Goal: Task Accomplishment & Management: Complete application form

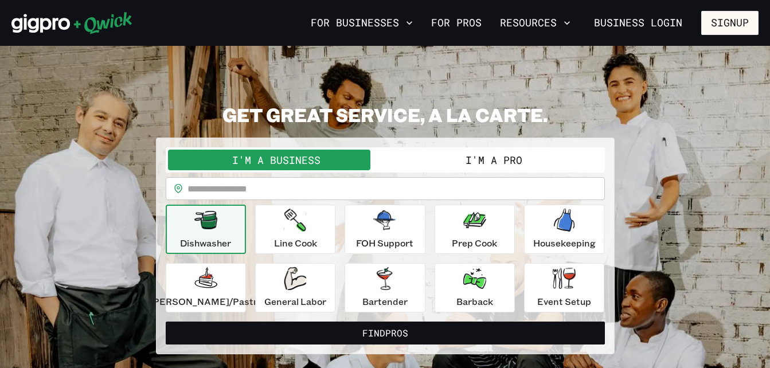
click at [528, 154] on button "I'm a Pro" at bounding box center [493, 160] width 217 height 21
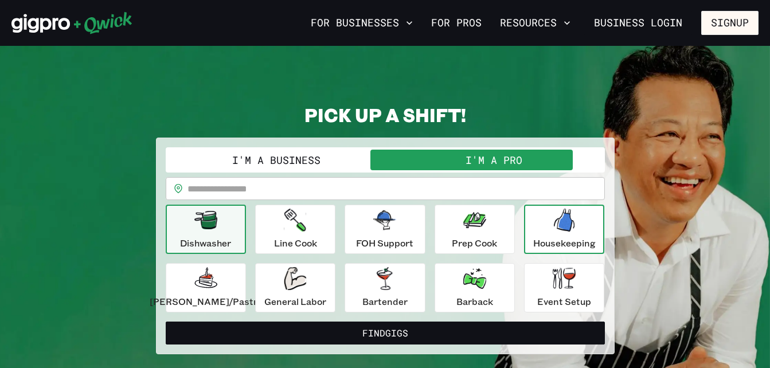
click at [537, 225] on div "Housekeeping" at bounding box center [564, 229] width 63 height 41
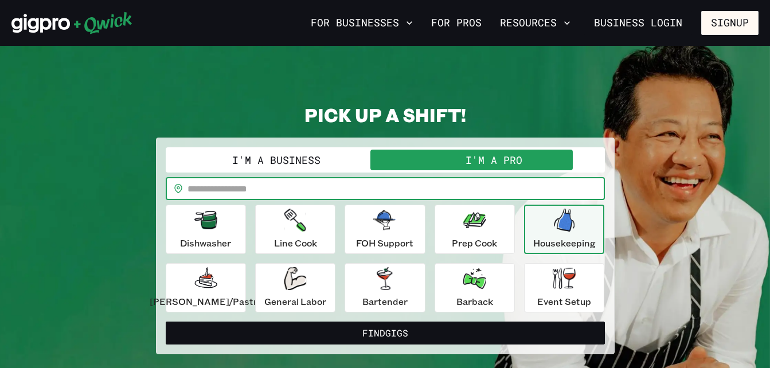
click at [371, 197] on input "text" at bounding box center [396, 188] width 417 height 23
type input "*****"
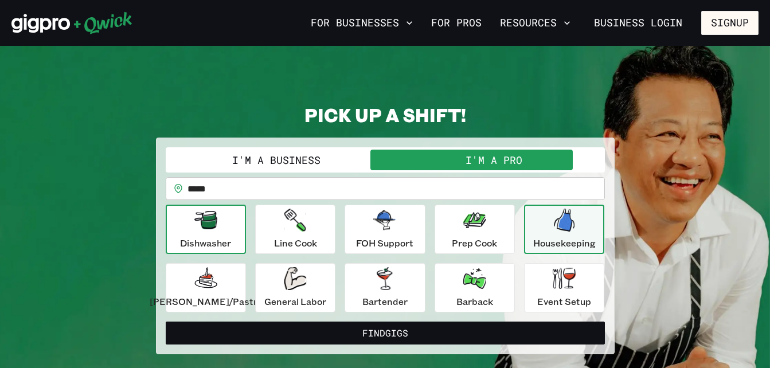
click at [216, 247] on p "Dishwasher" at bounding box center [205, 243] width 51 height 14
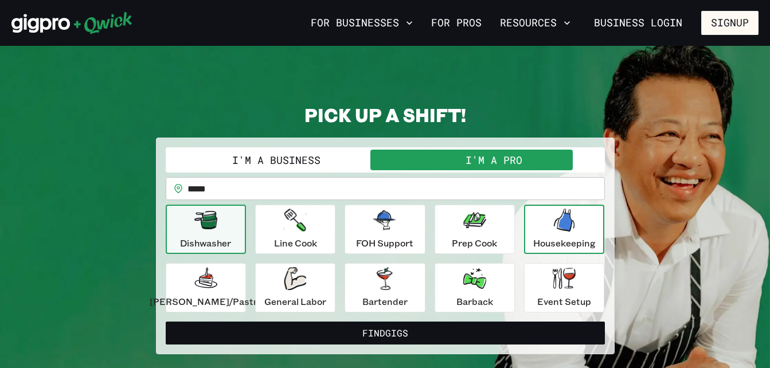
click at [538, 231] on div "Housekeeping" at bounding box center [564, 229] width 63 height 41
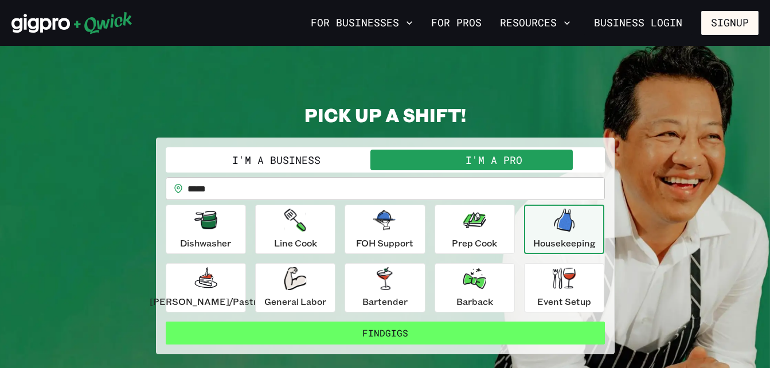
click at [428, 338] on button "Find Gigs" at bounding box center [385, 333] width 439 height 23
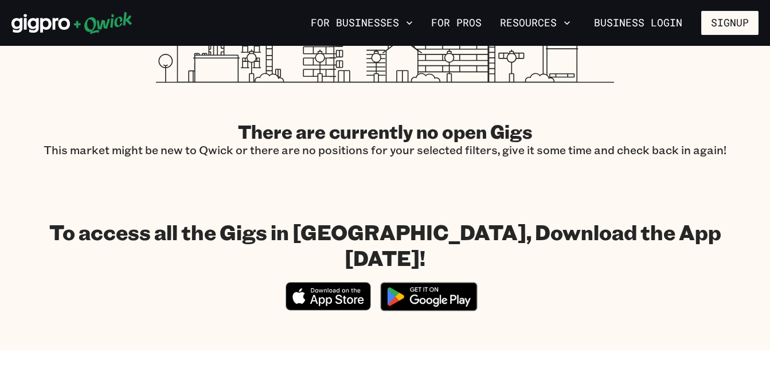
scroll to position [447, 0]
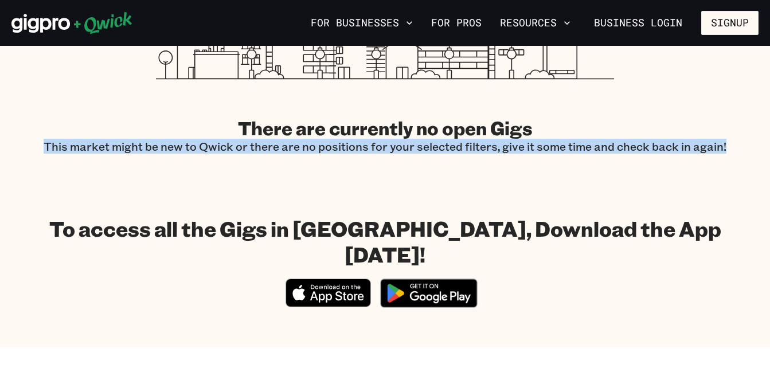
drag, startPoint x: 766, startPoint y: 138, endPoint x: 756, endPoint y: 178, distance: 41.9
click at [756, 178] on section "Results for "Housekeeping" Filter by position There are currently no open Gigs …" at bounding box center [385, 21] width 770 height 322
click at [423, 272] on img at bounding box center [428, 293] width 111 height 43
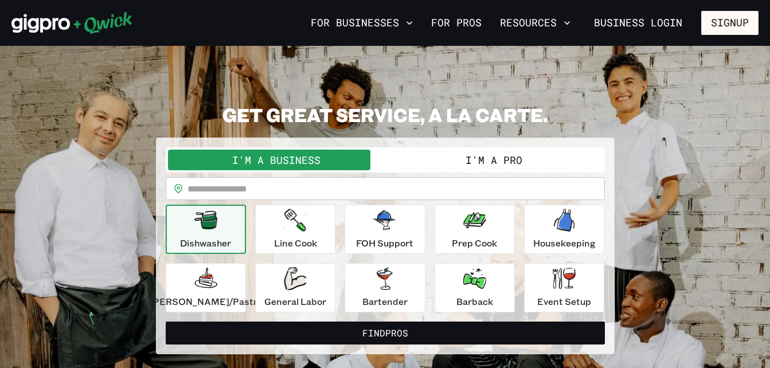
click at [471, 167] on button "I'm a Pro" at bounding box center [493, 160] width 217 height 21
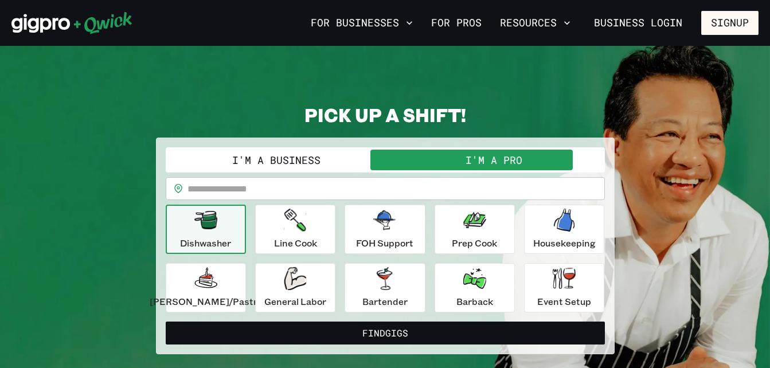
click at [208, 218] on icon "button" at bounding box center [205, 220] width 23 height 18
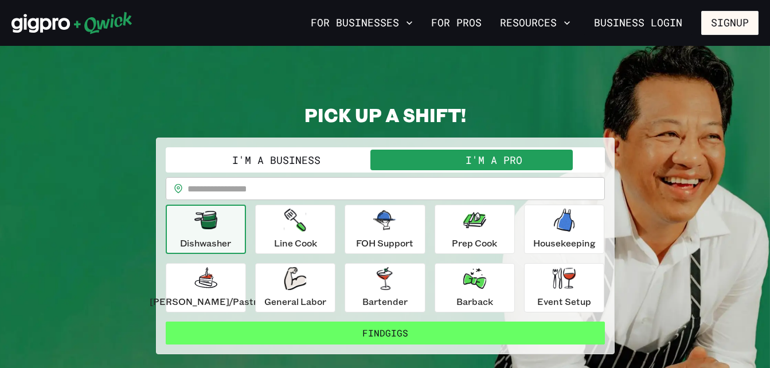
click at [348, 331] on button "Find Gigs" at bounding box center [385, 333] width 439 height 23
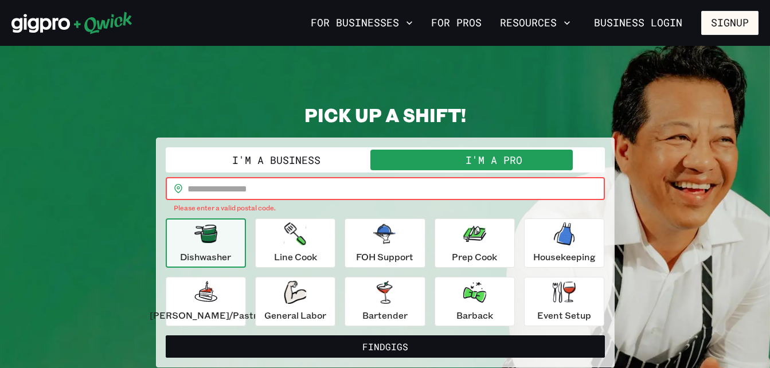
click at [260, 189] on input "text" at bounding box center [396, 188] width 417 height 23
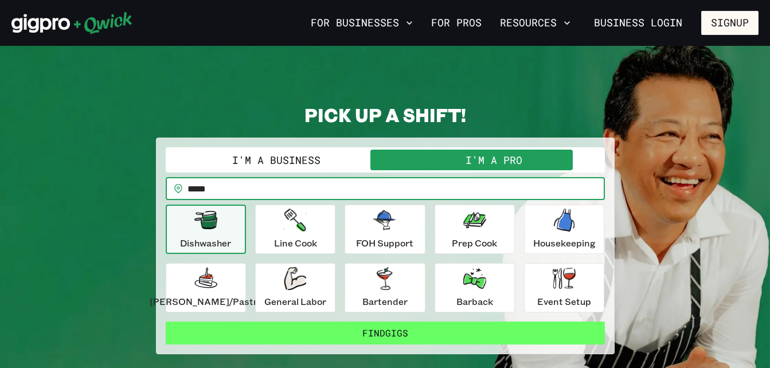
type input "*****"
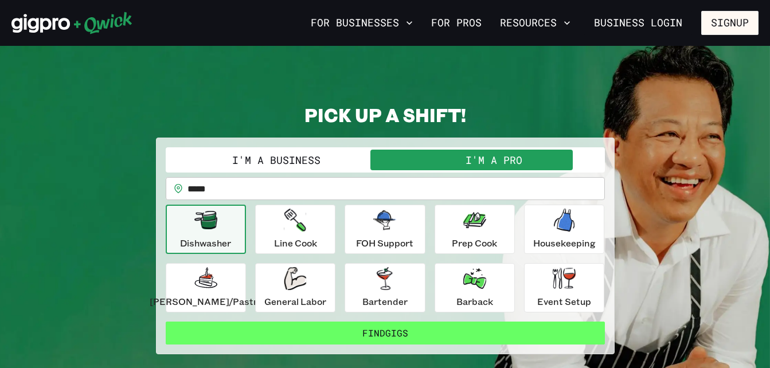
click at [419, 334] on button "Find Gigs" at bounding box center [385, 333] width 439 height 23
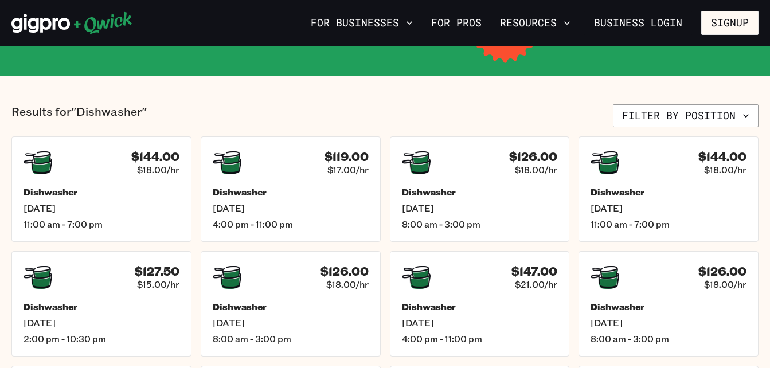
scroll to position [228, 0]
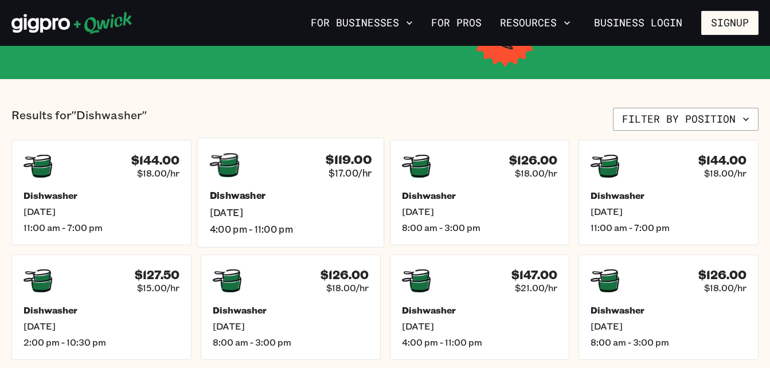
click at [325, 199] on h5 "Dishwasher" at bounding box center [290, 196] width 162 height 12
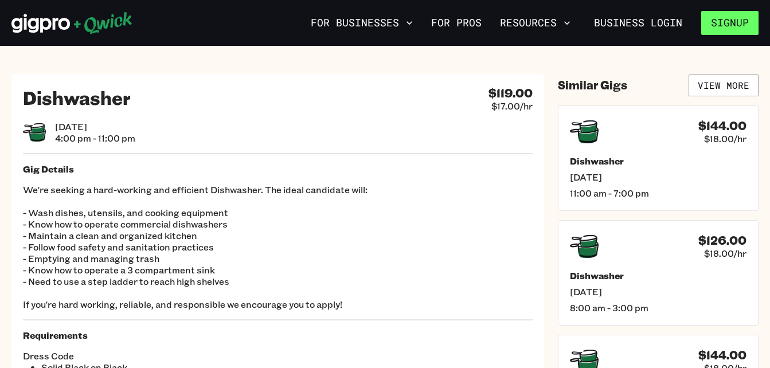
click at [724, 25] on button "Signup" at bounding box center [729, 23] width 57 height 24
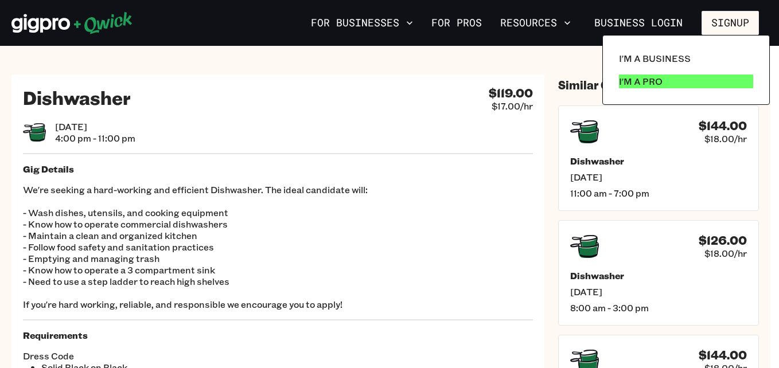
click at [655, 76] on p "I'm a Pro" at bounding box center [641, 82] width 44 height 14
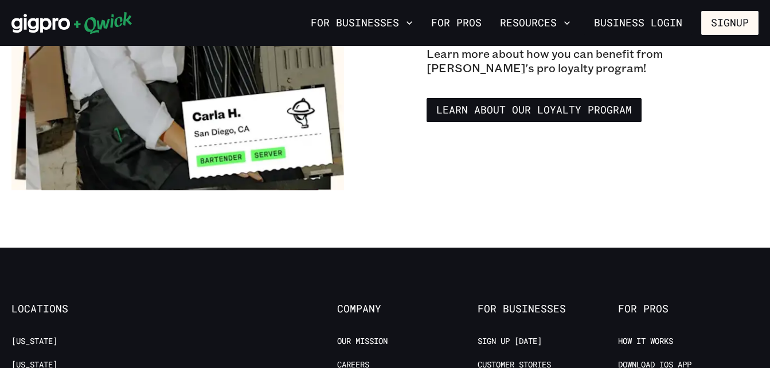
scroll to position [1989, 0]
